Goal: Use online tool/utility: Utilize a website feature to perform a specific function

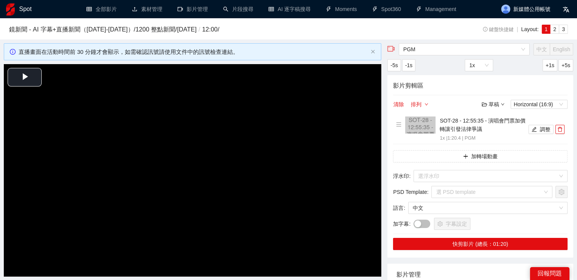
click at [65, 32] on h3 "鏡新聞 - AI 字幕+直播新聞（[DATE]-[DATE]） / 1200 整點新聞 / [DATE] / 12:00 /" at bounding box center [226, 30] width 434 height 10
click at [51, 30] on h3 "鏡新聞 - AI 字幕+直播新聞（[DATE]-[DATE]） / 1200 整點新聞 / [DATE] / 12:00 /" at bounding box center [226, 30] width 434 height 10
click at [21, 6] on h1 "Spot" at bounding box center [25, 9] width 13 height 18
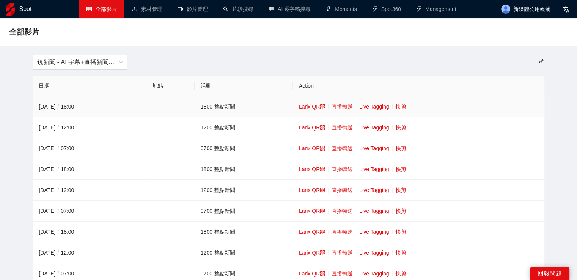
scroll to position [114, 0]
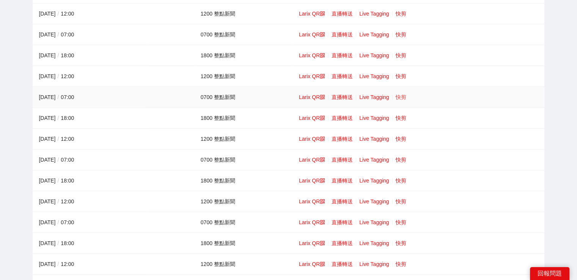
click at [400, 94] on link "快剪" at bounding box center [401, 97] width 11 height 6
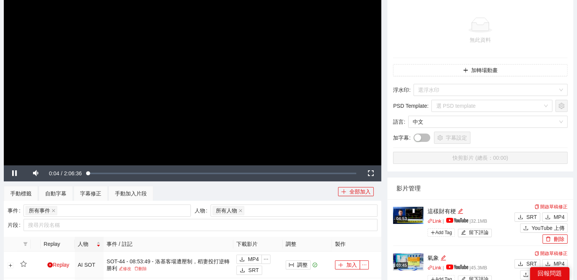
scroll to position [38, 0]
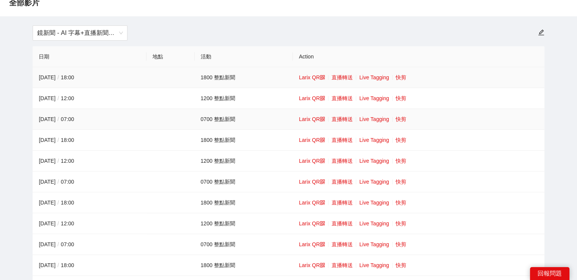
scroll to position [38, 0]
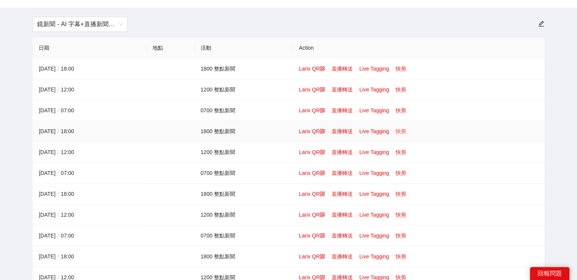
click at [399, 131] on link "快剪" at bounding box center [401, 131] width 11 height 6
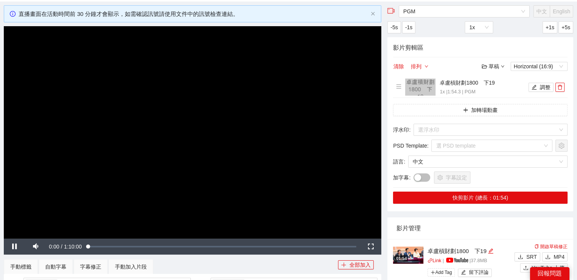
click at [263, 100] on video "Video Player" at bounding box center [192, 132] width 377 height 212
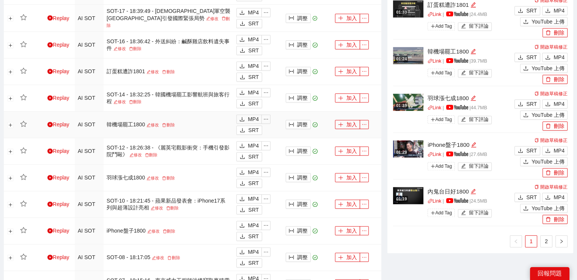
scroll to position [531, 0]
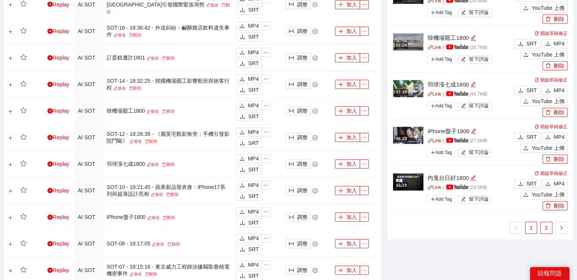
click at [541, 224] on link "2" at bounding box center [546, 227] width 11 height 11
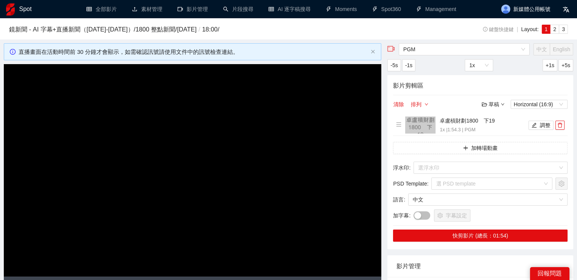
scroll to position [0, 0]
click at [30, 14] on h1 "Spot" at bounding box center [25, 9] width 13 height 18
